Goal: Transaction & Acquisition: Purchase product/service

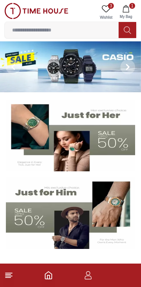
click at [110, 7] on icon at bounding box center [105, 8] width 9 height 9
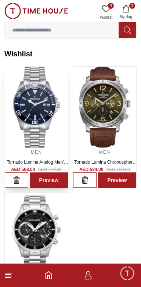
click at [19, 151] on div "MEN Tornado Lumina Analog Men's Blue Dial Analog Watch - T22001-SBSN AED 568.00…" at bounding box center [36, 160] width 63 height 25
click at [30, 132] on img at bounding box center [36, 107] width 63 height 81
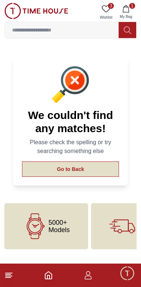
click at [30, 161] on button "Go to Back" at bounding box center [70, 168] width 97 height 15
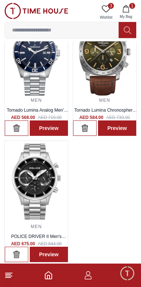
scroll to position [54, 0]
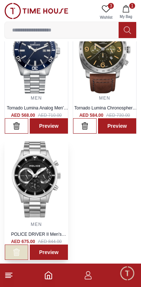
click at [14, 249] on icon "button" at bounding box center [16, 252] width 7 height 7
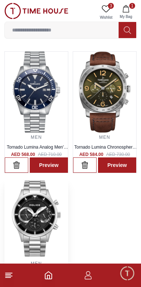
scroll to position [0, 0]
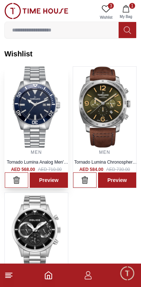
click at [44, 140] on img at bounding box center [36, 107] width 63 height 81
click at [60, 10] on img at bounding box center [36, 11] width 64 height 16
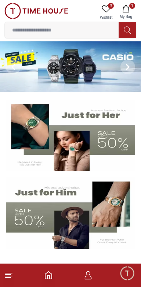
click at [19, 209] on img at bounding box center [70, 213] width 129 height 72
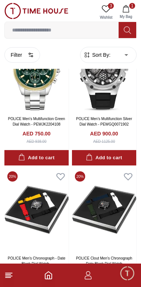
scroll to position [889, 0]
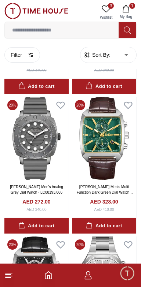
scroll to position [2347, 0]
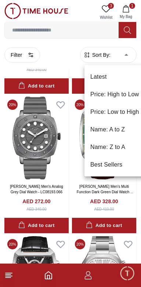
click at [119, 50] on div at bounding box center [70, 143] width 141 height 287
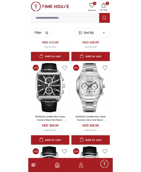
scroll to position [2477, 0]
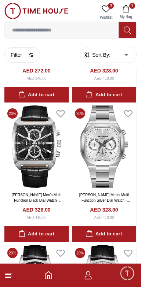
click at [88, 30] on input at bounding box center [61, 30] width 113 height 15
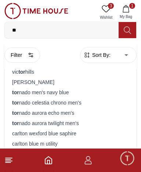
type input "*"
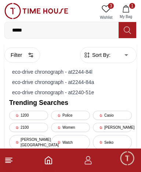
type input "******"
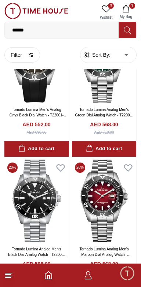
scroll to position [218, 0]
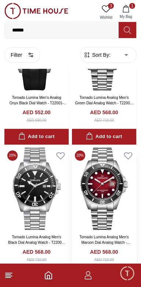
click at [120, 179] on img at bounding box center [104, 189] width 64 height 82
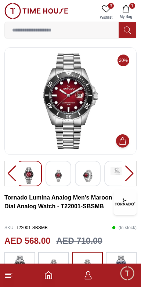
click at [129, 168] on div at bounding box center [129, 174] width 15 height 26
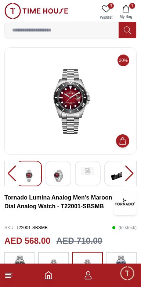
click at [128, 163] on div at bounding box center [129, 174] width 15 height 26
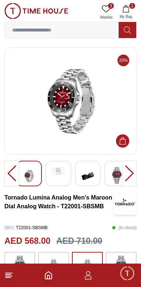
click at [132, 165] on div at bounding box center [129, 174] width 15 height 26
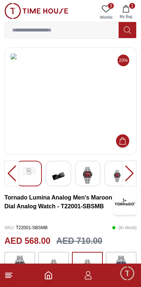
click at [130, 189] on img at bounding box center [124, 202] width 23 height 26
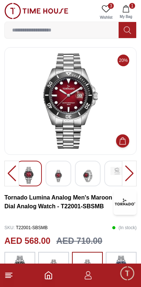
click at [128, 165] on div at bounding box center [129, 174] width 15 height 26
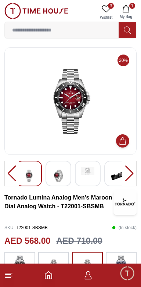
click at [81, 98] on img at bounding box center [70, 100] width 119 height 95
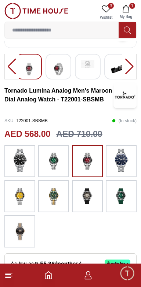
scroll to position [107, 0]
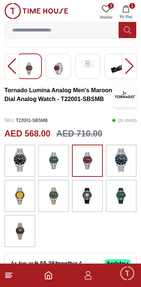
click at [124, 150] on img at bounding box center [121, 159] width 18 height 23
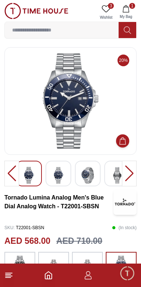
click at [132, 169] on div at bounding box center [129, 174] width 15 height 26
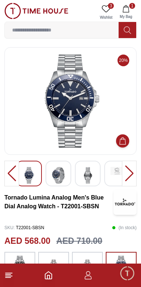
click at [129, 169] on div at bounding box center [129, 174] width 15 height 26
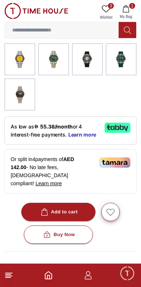
scroll to position [245, 0]
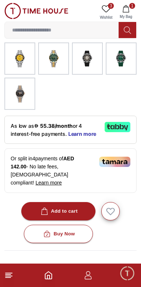
click at [118, 157] on img at bounding box center [114, 162] width 31 height 10
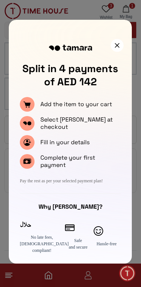
click at [119, 42] on div at bounding box center [116, 45] width 13 height 13
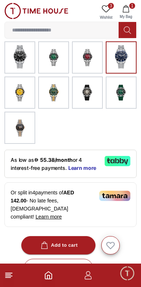
scroll to position [211, 0]
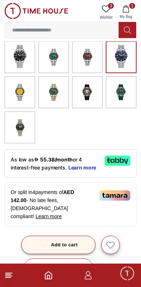
click at [59, 241] on div "Add to cart" at bounding box center [58, 245] width 38 height 8
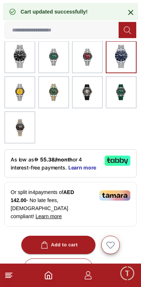
click at [130, 14] on icon at bounding box center [130, 12] width 9 height 9
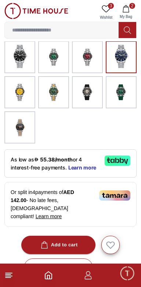
click at [130, 8] on span "2" at bounding box center [132, 6] width 6 height 6
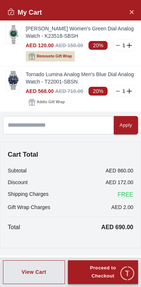
click at [91, 275] on div "Proceed to Checkout" at bounding box center [103, 272] width 44 height 17
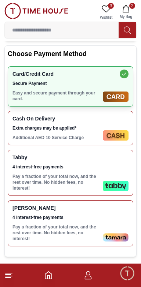
scroll to position [119, 0]
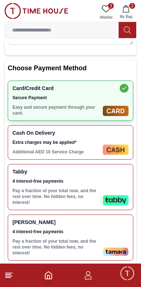
click at [34, 219] on div "[PERSON_NAME] 4 interest-free payments Pay a fraction of your total now, and th…" at bounding box center [55, 237] width 87 height 37
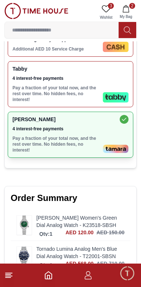
scroll to position [244, 0]
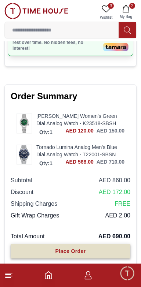
click at [39, 244] on button "Place Order" at bounding box center [70, 251] width 119 height 15
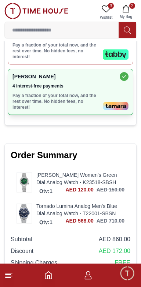
scroll to position [271, 0]
